Goal: Task Accomplishment & Management: Manage account settings

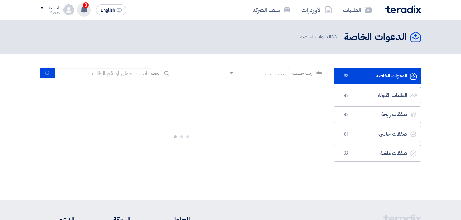
click at [87, 7] on span "3" at bounding box center [85, 4] width 5 height 5
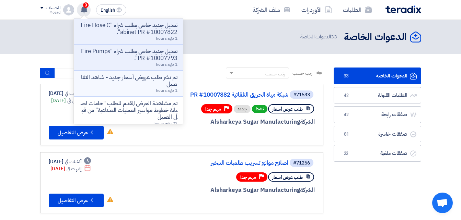
click at [140, 79] on p "تم نشر طلب عروض أسعار جديد - شاهد التفاصيل" at bounding box center [128, 81] width 98 height 14
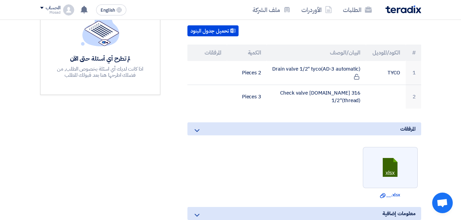
scroll to position [206, 0]
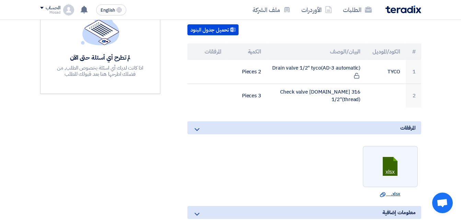
click at [394, 191] on link "Download file __.xlsx" at bounding box center [390, 194] width 51 height 7
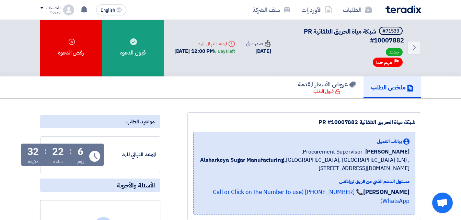
scroll to position [0, 0]
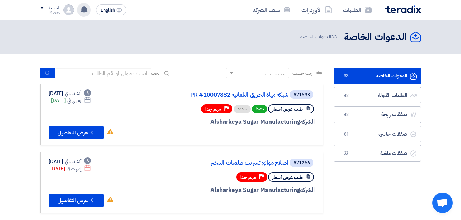
click at [81, 10] on icon at bounding box center [84, 10] width 8 height 8
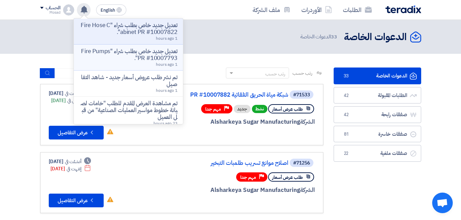
click at [153, 59] on p "تعديل جديد خاص بطلب شراء "Fire Pumps PR #10007793"." at bounding box center [128, 55] width 98 height 14
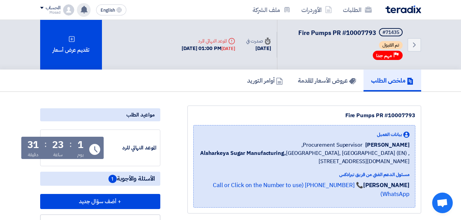
click at [86, 7] on icon at bounding box center [84, 10] width 8 height 8
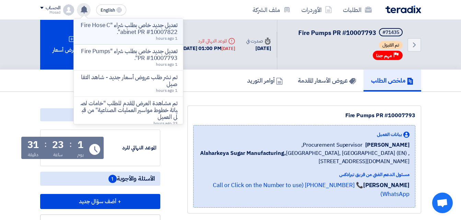
click at [140, 29] on p "تعديل جديد خاص بطلب شراء "Fire Hose Cabinet PR #10007822"." at bounding box center [128, 29] width 98 height 14
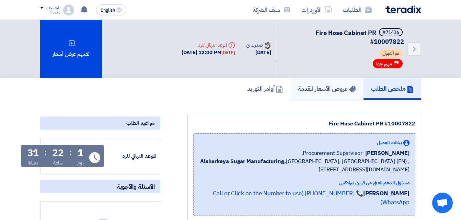
click at [316, 90] on h5 "عروض الأسعار المقدمة" at bounding box center [327, 89] width 58 height 8
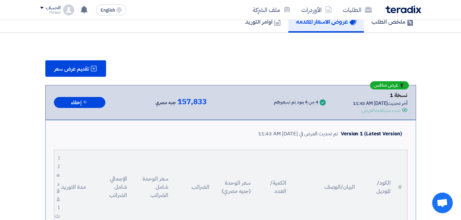
scroll to position [34, 0]
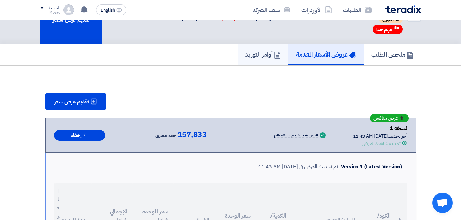
click at [261, 56] on h5 "أوامر التوريد" at bounding box center [263, 54] width 36 height 8
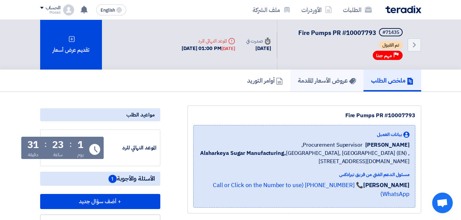
click at [335, 80] on h5 "عروض الأسعار المقدمة" at bounding box center [327, 80] width 58 height 8
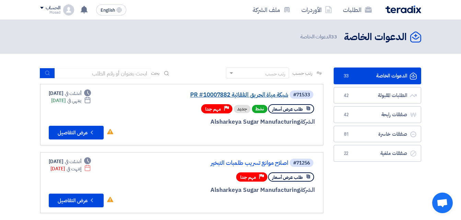
click at [248, 92] on link "شبكة مياة الحريق التلقائية PR #10007882" at bounding box center [219, 95] width 137 height 6
